Goal: Task Accomplishment & Management: Use online tool/utility

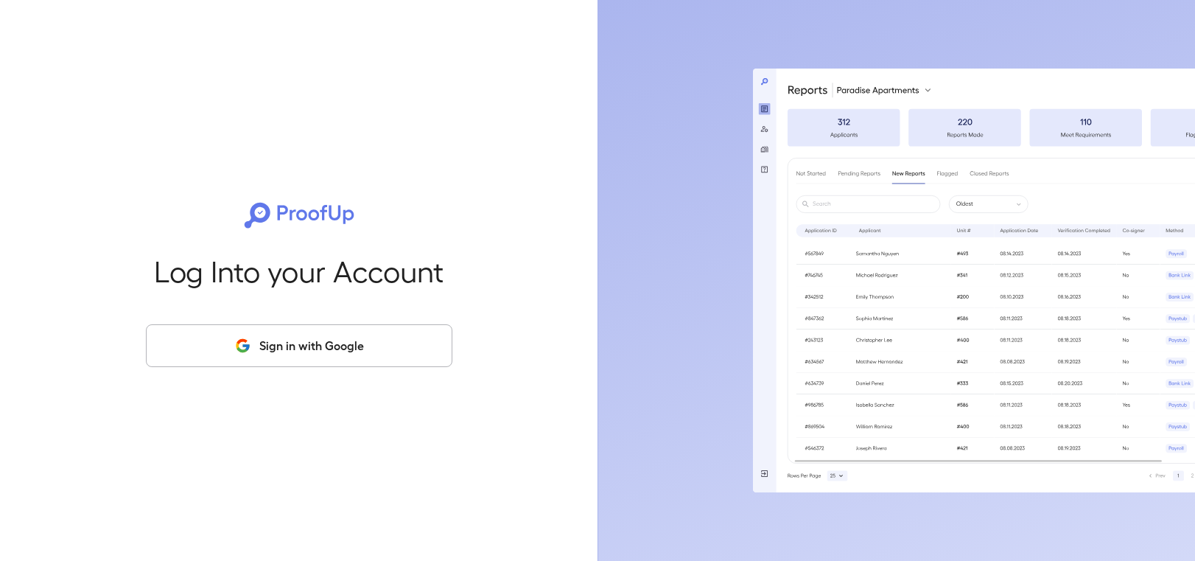
click at [310, 360] on button "Sign in with Google" at bounding box center [299, 345] width 307 height 43
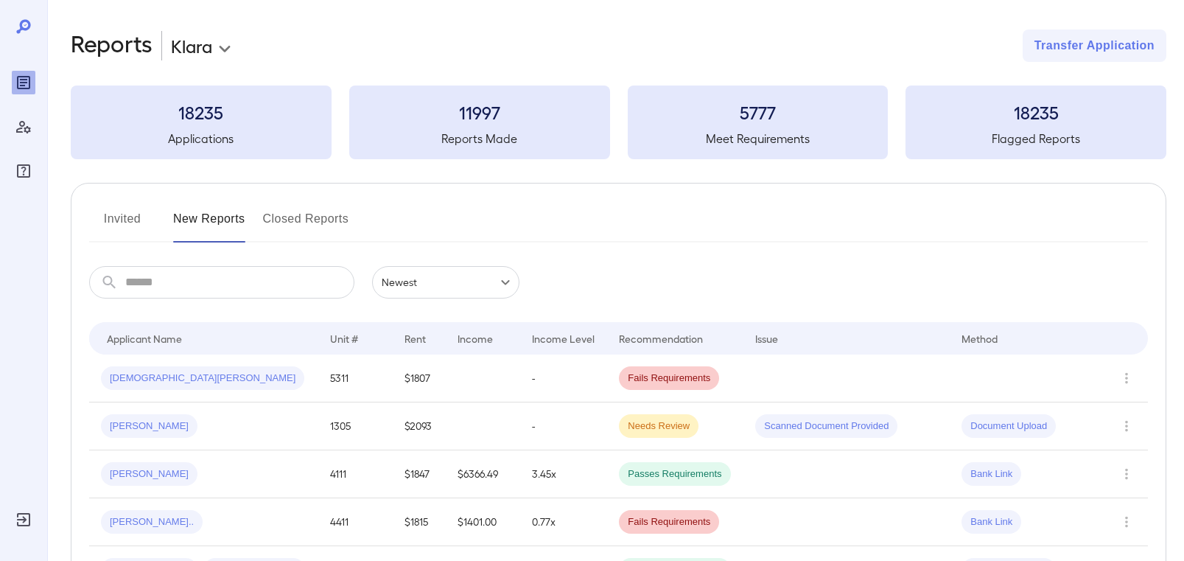
click at [134, 221] on button "Invited" at bounding box center [122, 224] width 66 height 35
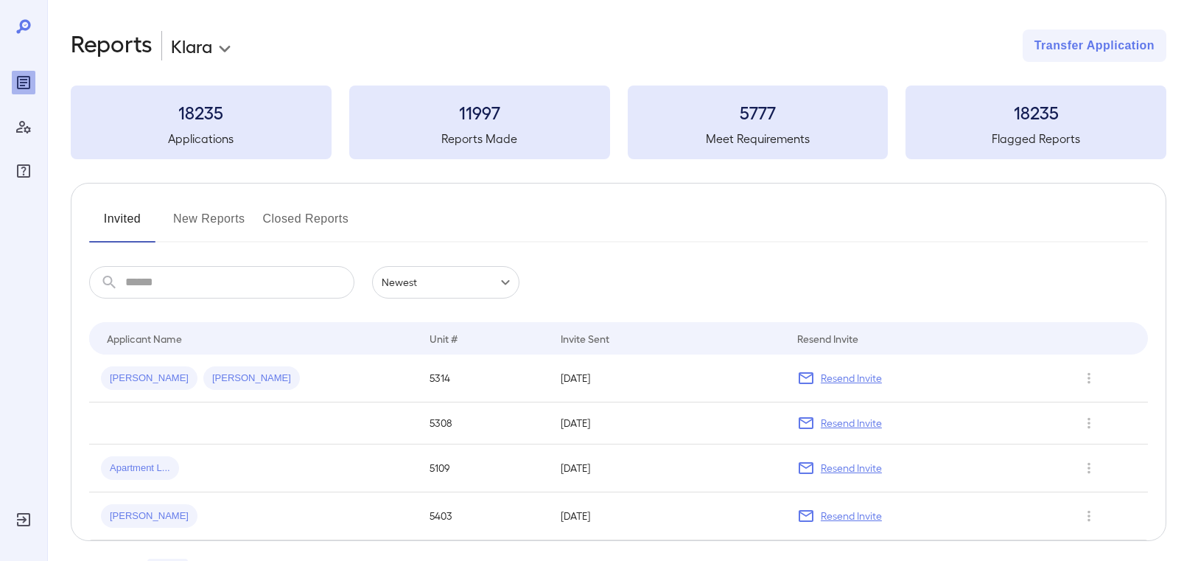
click at [225, 217] on button "New Reports" at bounding box center [209, 224] width 72 height 35
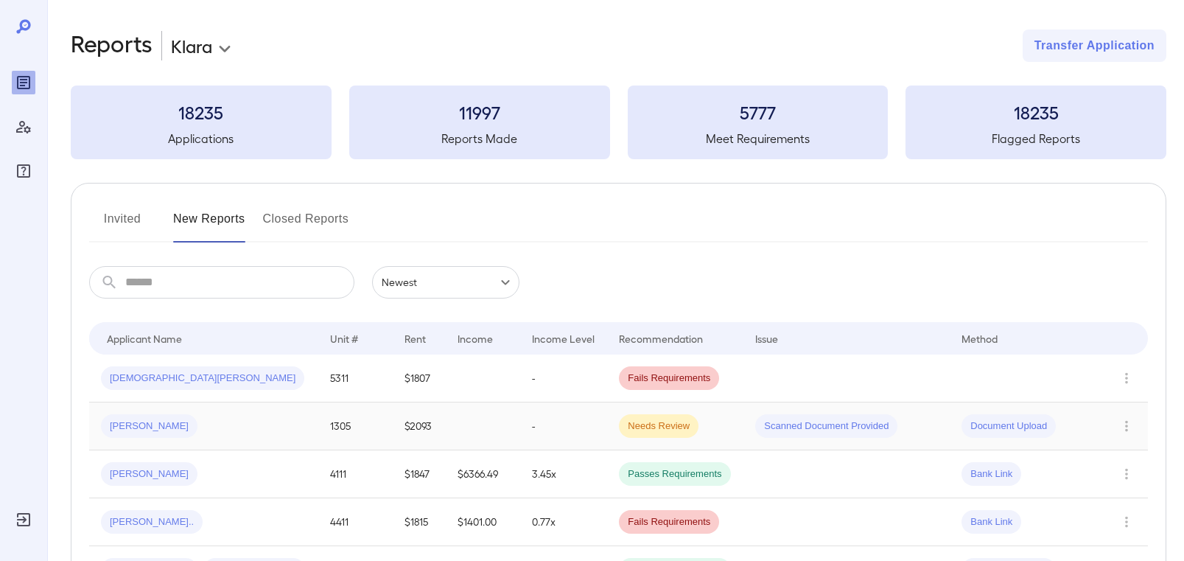
click at [234, 420] on div "[PERSON_NAME]" at bounding box center [204, 426] width 206 height 24
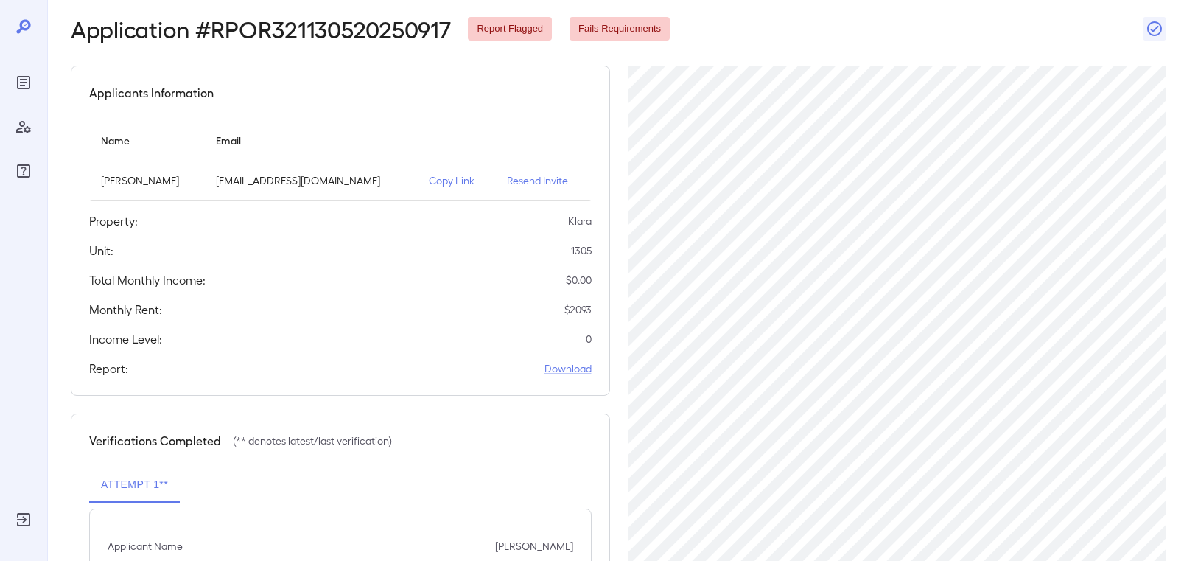
scroll to position [259, 0]
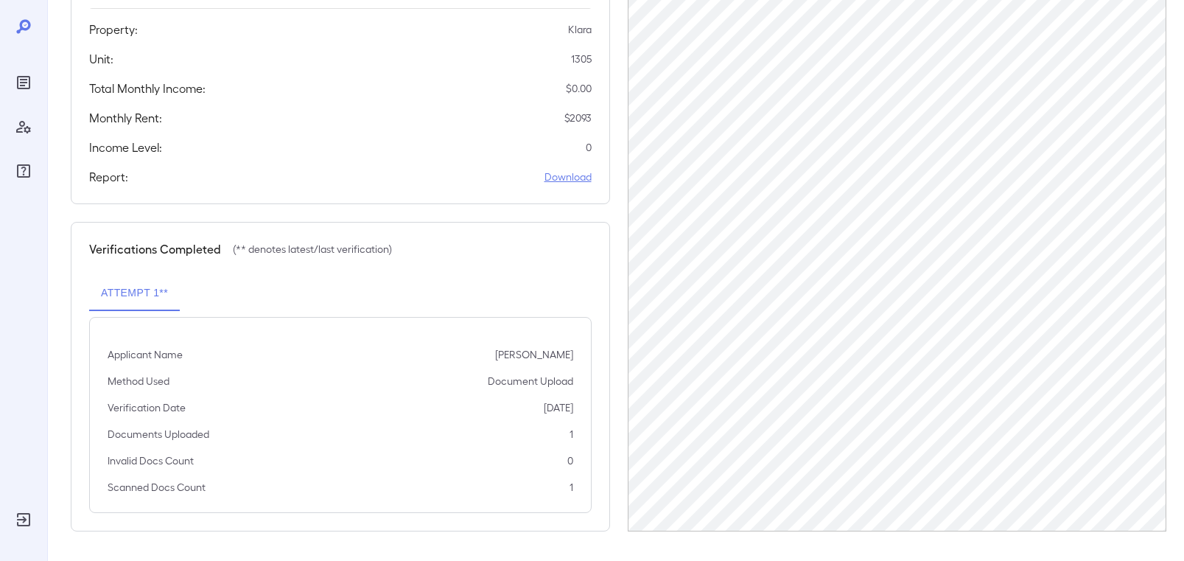
click at [573, 181] on link "Download" at bounding box center [568, 176] width 47 height 15
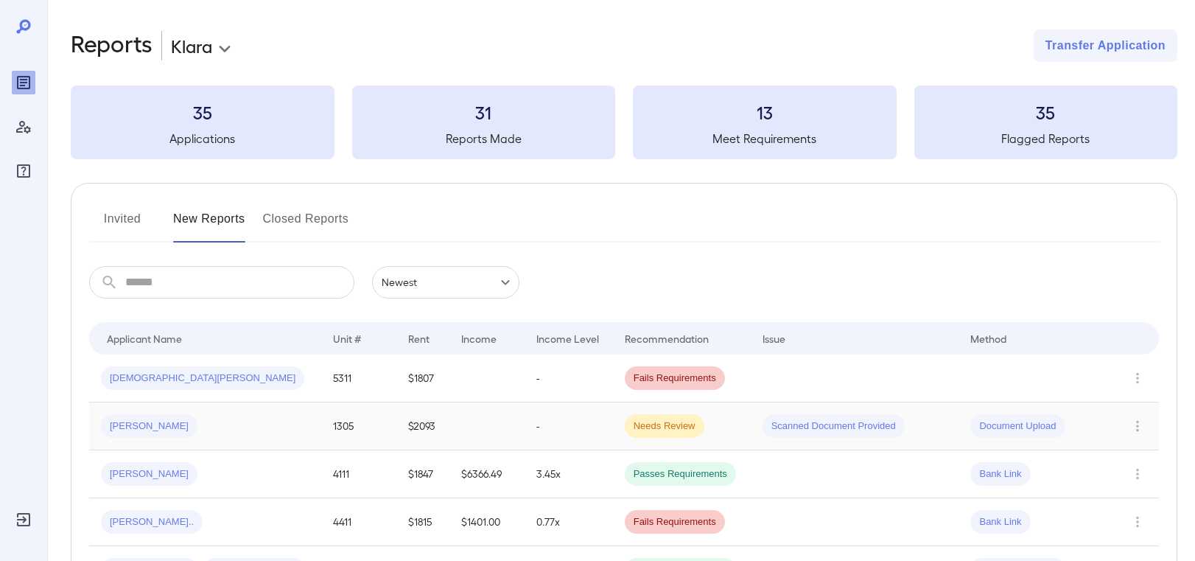
click at [122, 436] on div "[PERSON_NAME]" at bounding box center [149, 426] width 97 height 24
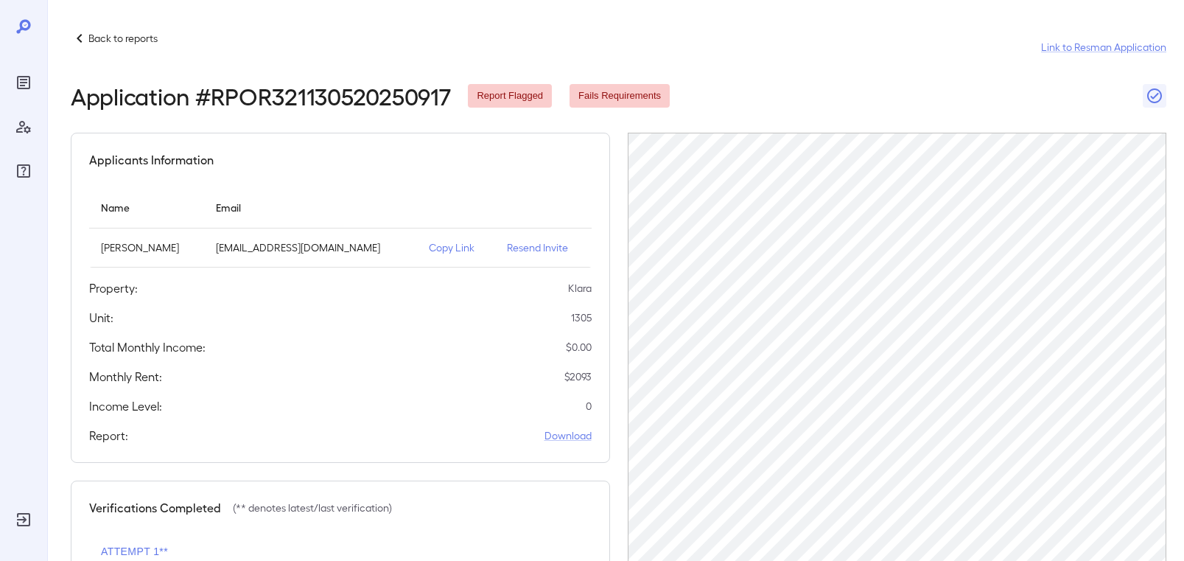
click at [429, 251] on p "Copy Link" at bounding box center [456, 247] width 55 height 15
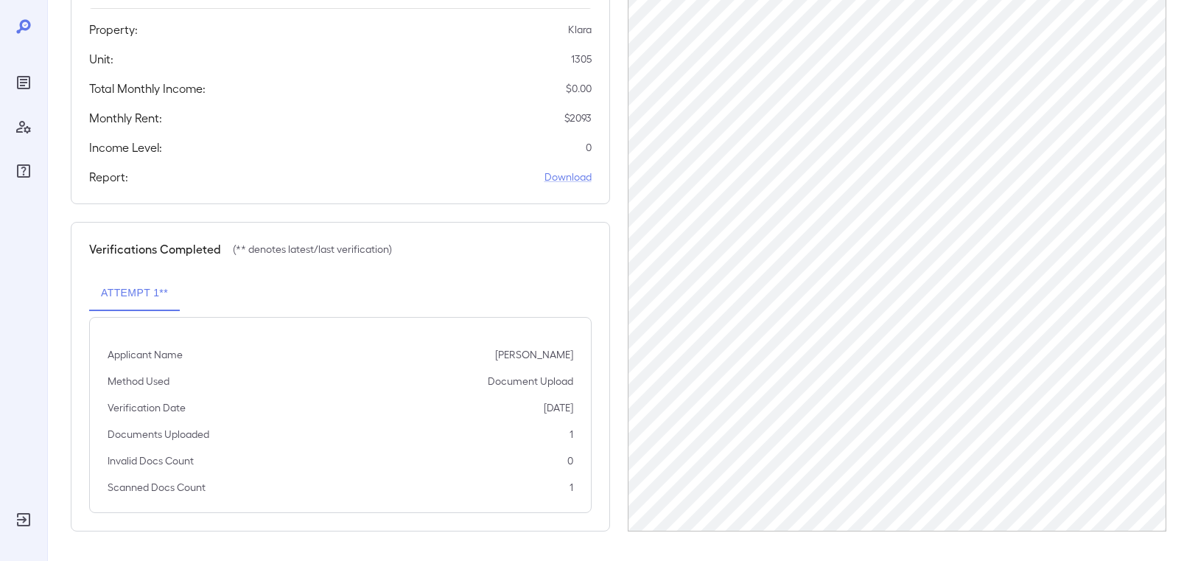
scroll to position [256, 0]
